Goal: Information Seeking & Learning: Find specific fact

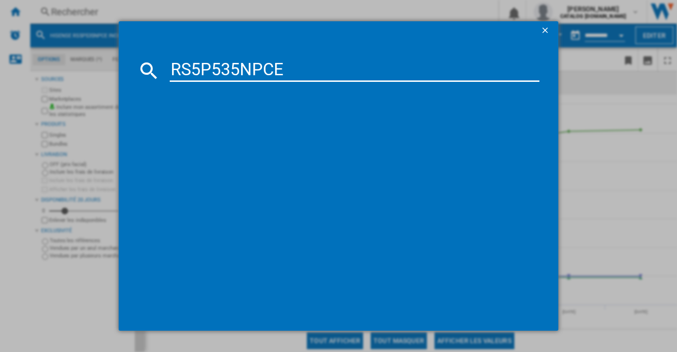
type input "RS5P535NPCE"
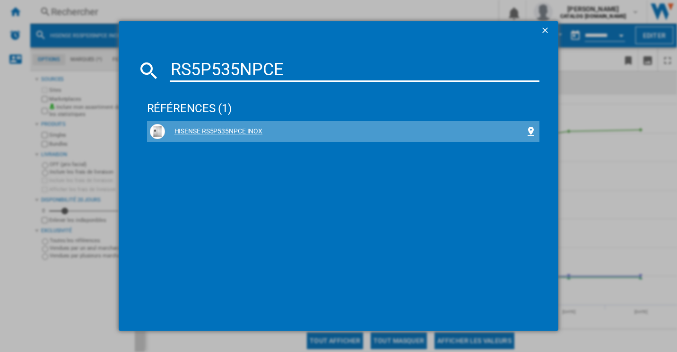
click at [207, 131] on div "HISENSE RS5P535NPCE INOX" at bounding box center [345, 131] width 361 height 9
click at [215, 131] on div "HISENSE RS5P535NPCE INOX" at bounding box center [345, 131] width 361 height 9
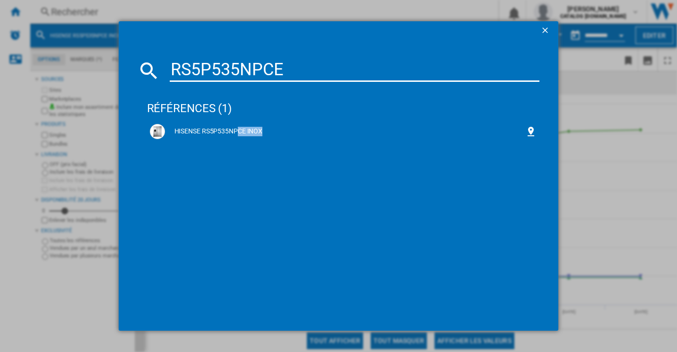
drag, startPoint x: 215, startPoint y: 131, endPoint x: 275, endPoint y: 154, distance: 63.8
click at [275, 154] on div "HISENSE RS5P535NPCE INOX" at bounding box center [343, 142] width 393 height 42
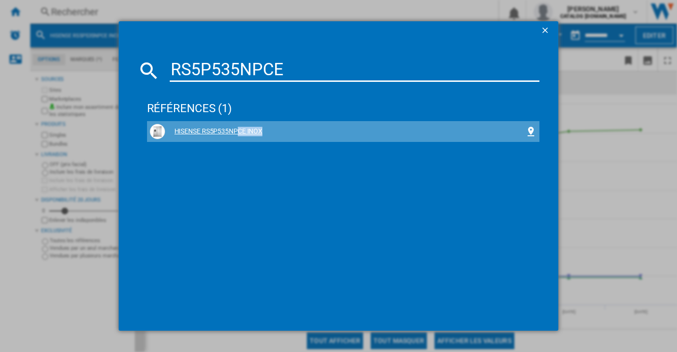
click at [277, 125] on div "HISENSE RS5P535NPCE INOX" at bounding box center [343, 131] width 387 height 15
click at [247, 131] on div "HISENSE RS5P535NPCE INOX" at bounding box center [345, 131] width 361 height 9
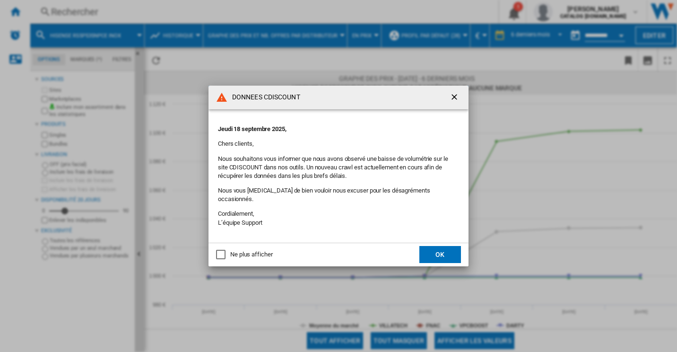
click at [448, 257] on button "OK" at bounding box center [441, 254] width 42 height 17
